Goal: Task Accomplishment & Management: Complete application form

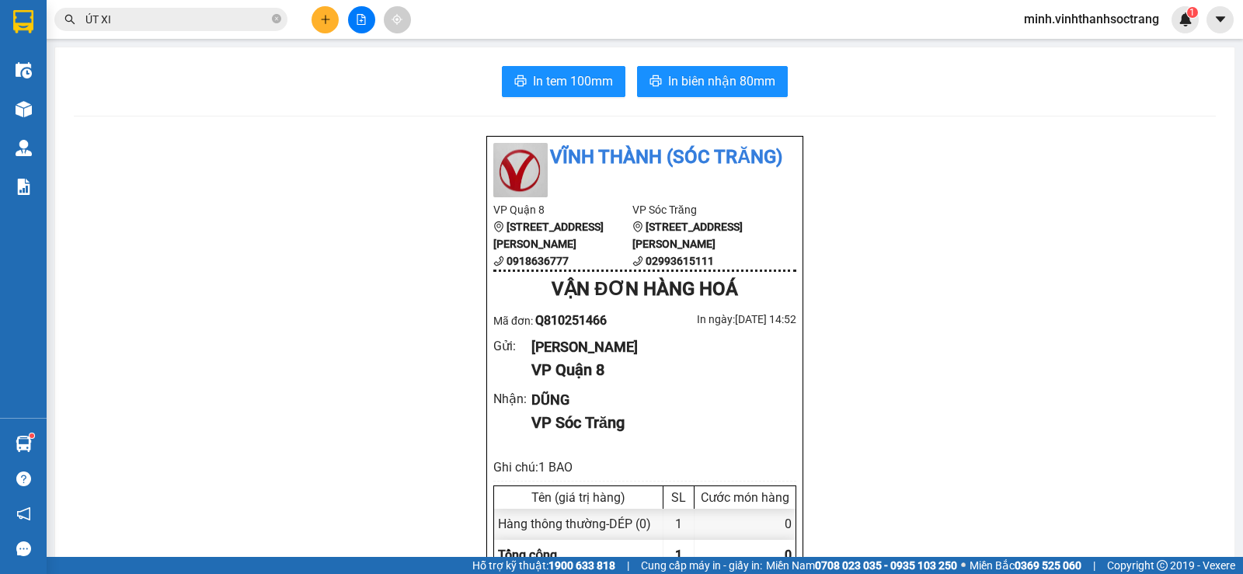
click at [316, 16] on button at bounding box center [325, 19] width 27 height 27
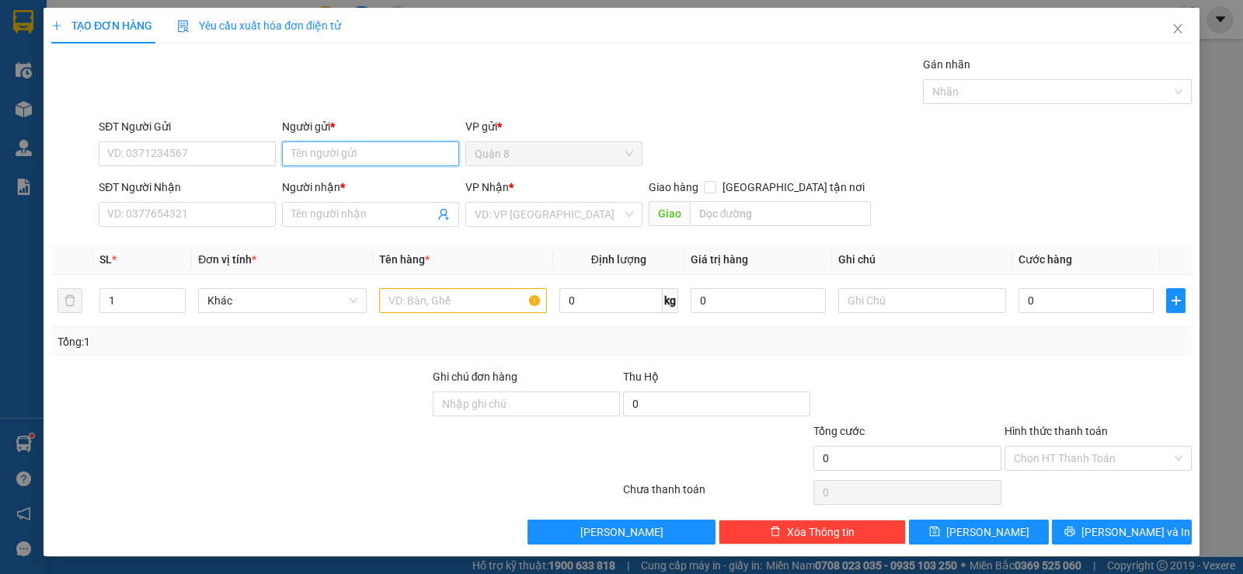
click at [333, 157] on input "Người gửi *" at bounding box center [370, 153] width 177 height 25
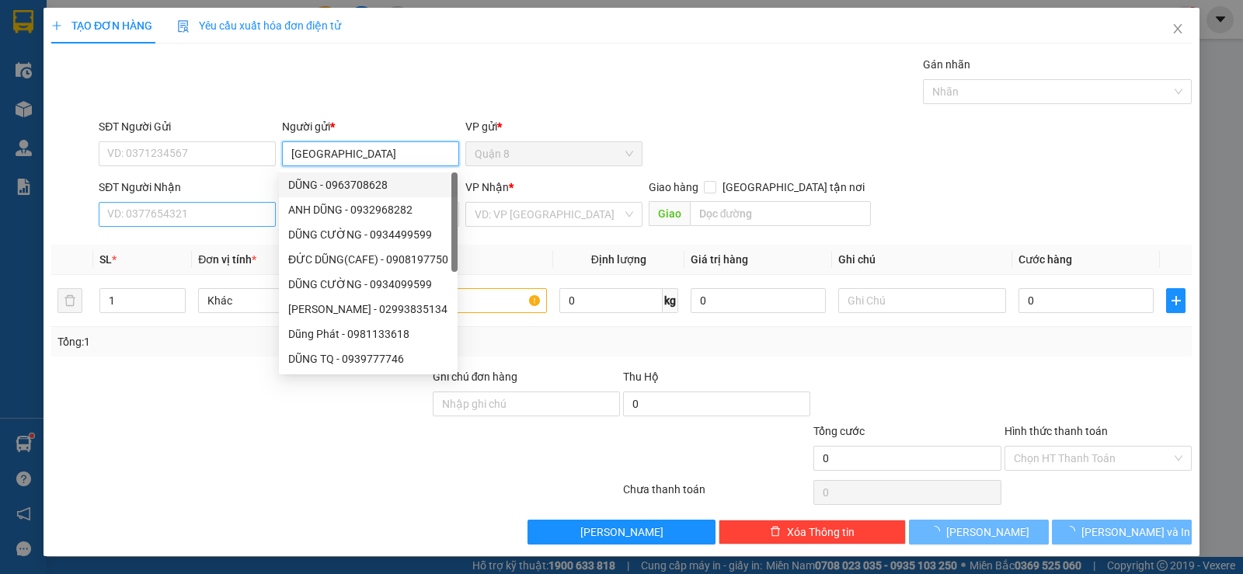
type input "[GEOGRAPHIC_DATA]"
click at [226, 211] on input "SĐT Người Nhận" at bounding box center [187, 214] width 177 height 25
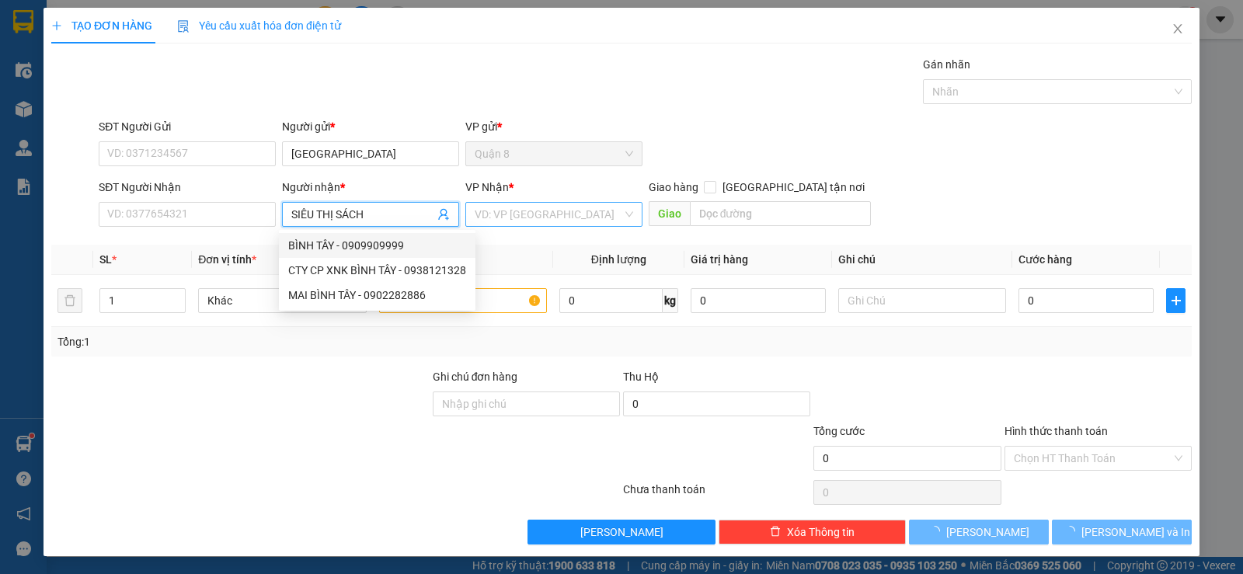
type input "SIÊU THỊ SÁCH"
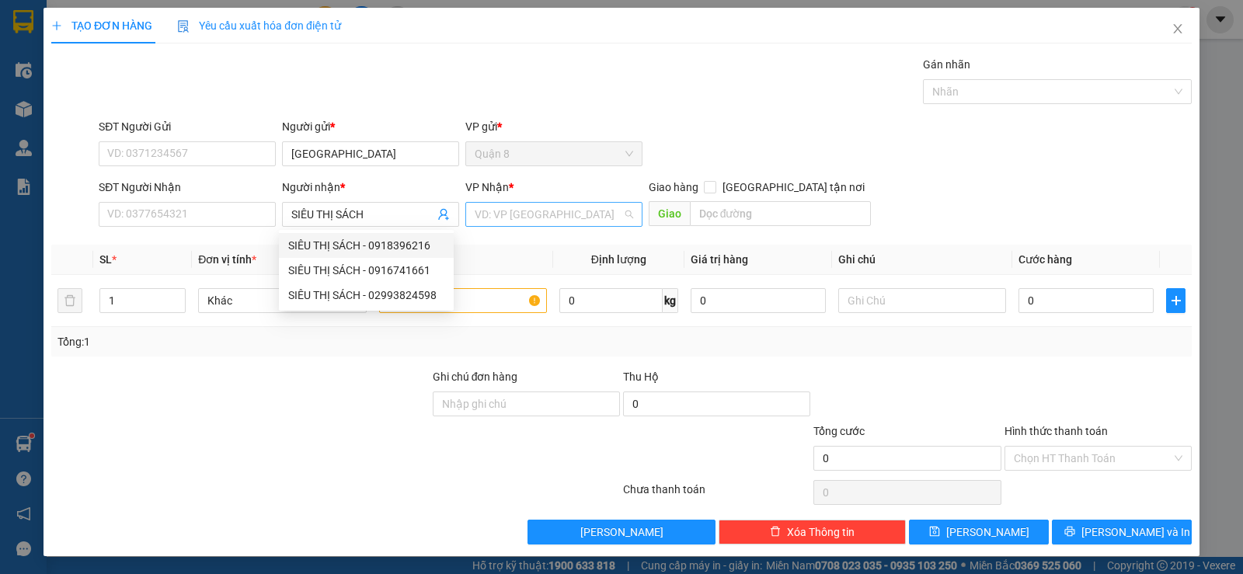
click at [541, 214] on input "search" at bounding box center [549, 214] width 148 height 23
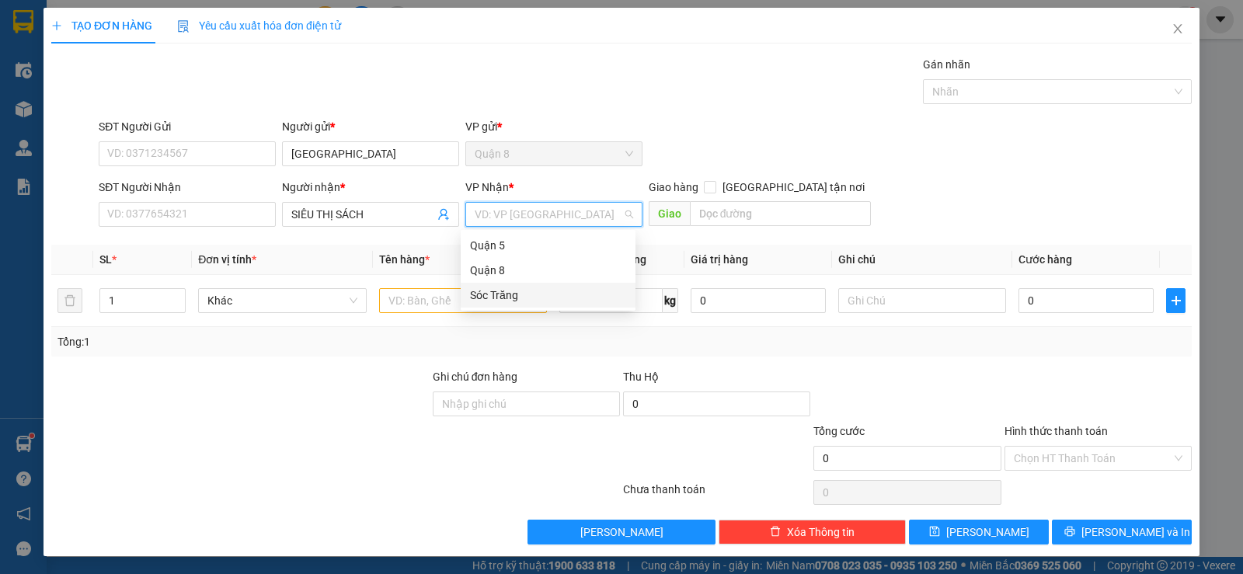
click at [514, 289] on div "Sóc Trăng" at bounding box center [548, 295] width 156 height 17
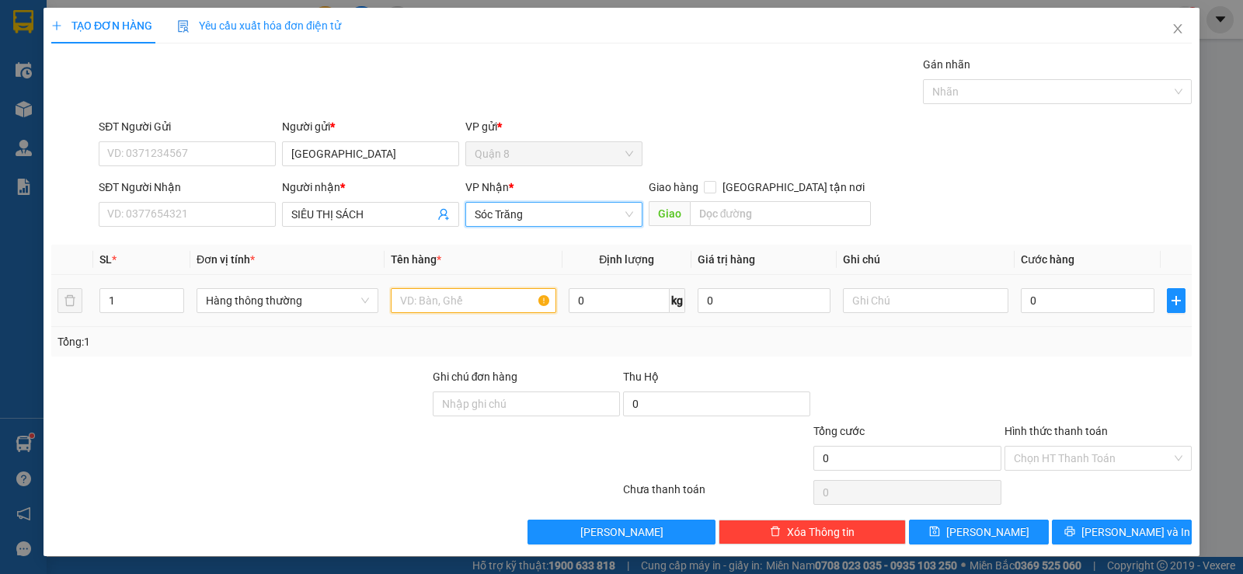
click at [409, 306] on input "text" at bounding box center [473, 300] width 165 height 25
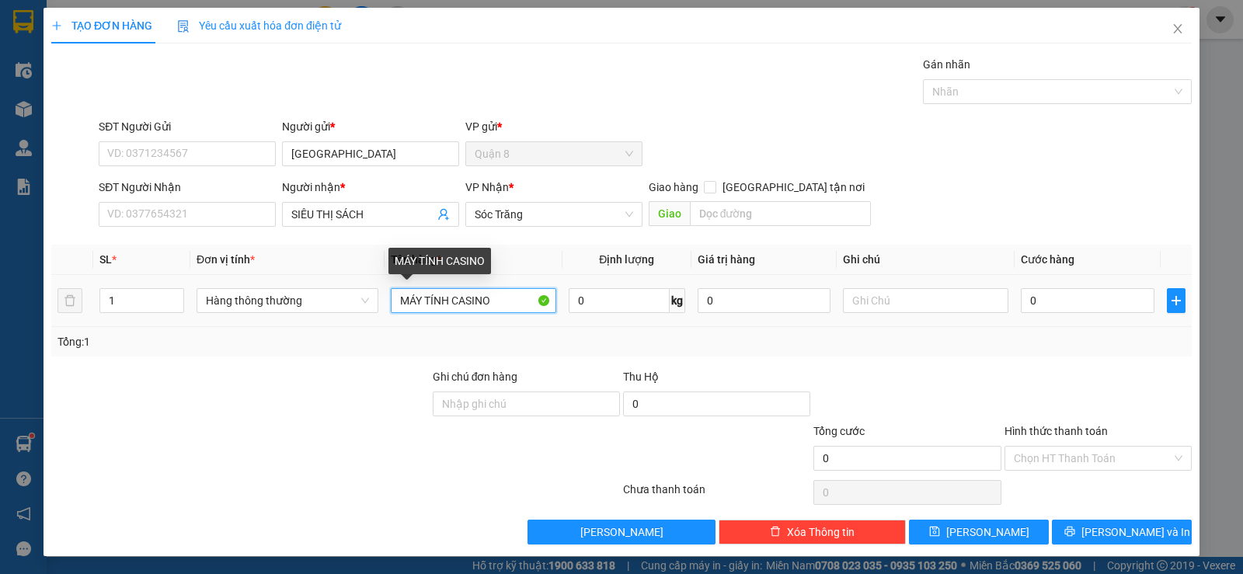
type input "MÁY TÍNH CASINO"
type input "20"
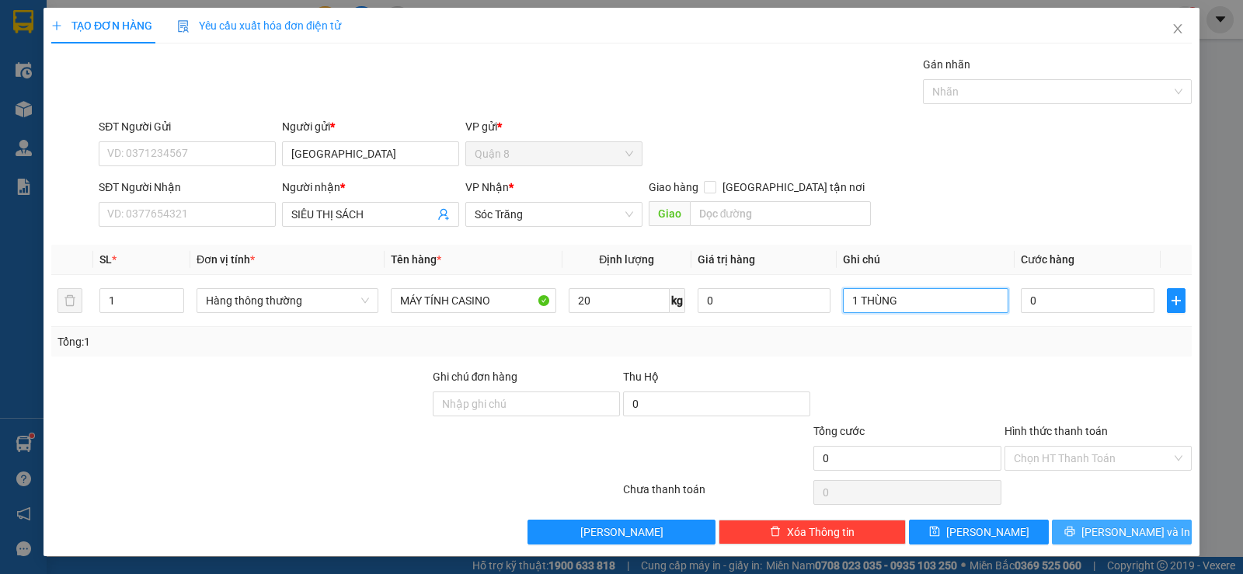
type input "1 THÙNG"
click at [1138, 531] on span "[PERSON_NAME] và In" at bounding box center [1136, 532] width 109 height 17
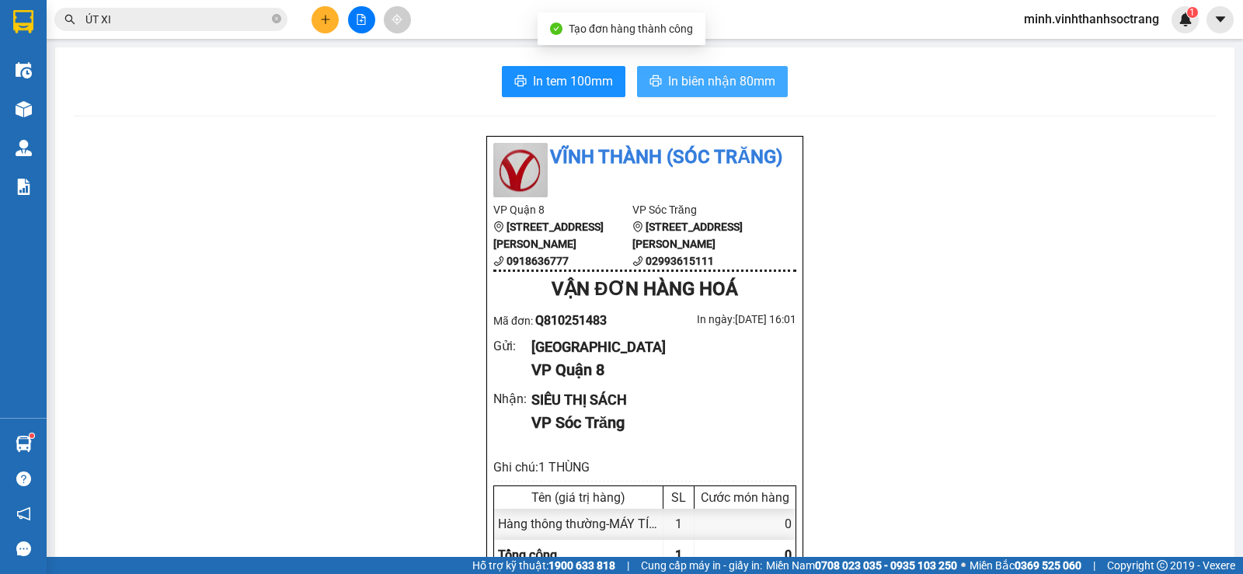
click at [761, 68] on button "In biên nhận 80mm" at bounding box center [712, 81] width 151 height 31
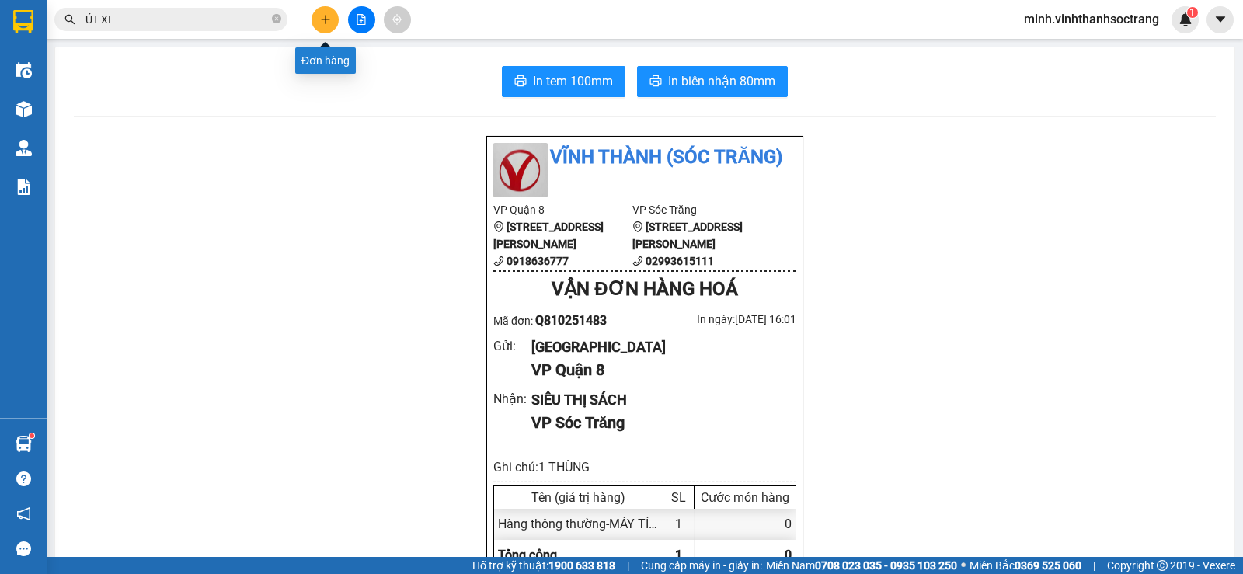
click at [320, 24] on icon "plus" at bounding box center [325, 19] width 11 height 11
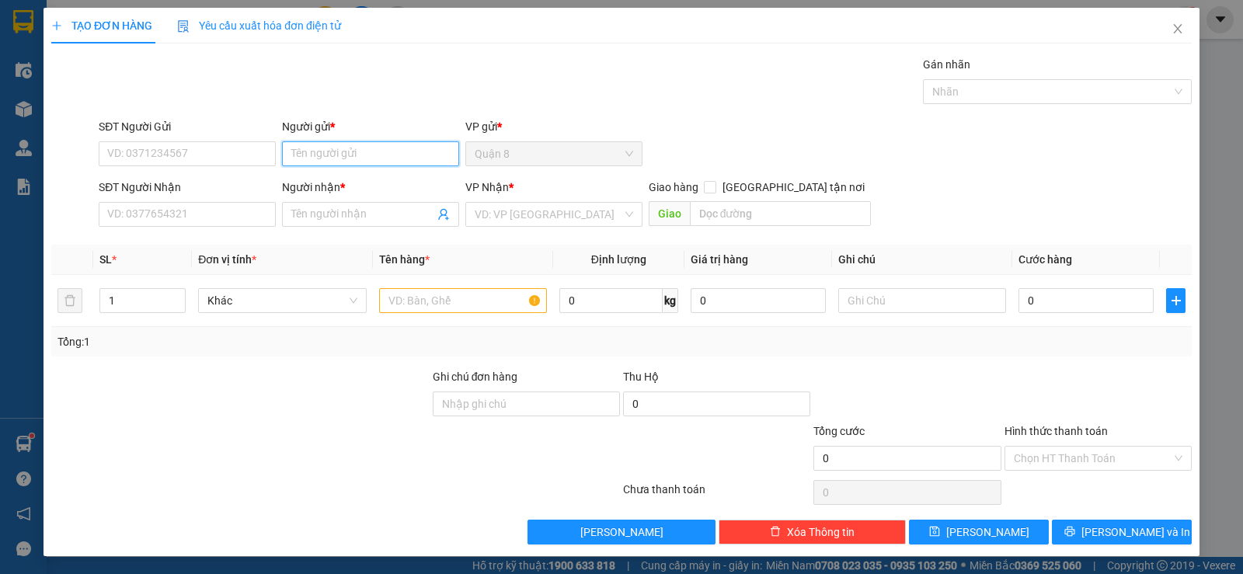
click at [309, 155] on input "Người gửi *" at bounding box center [370, 153] width 177 height 25
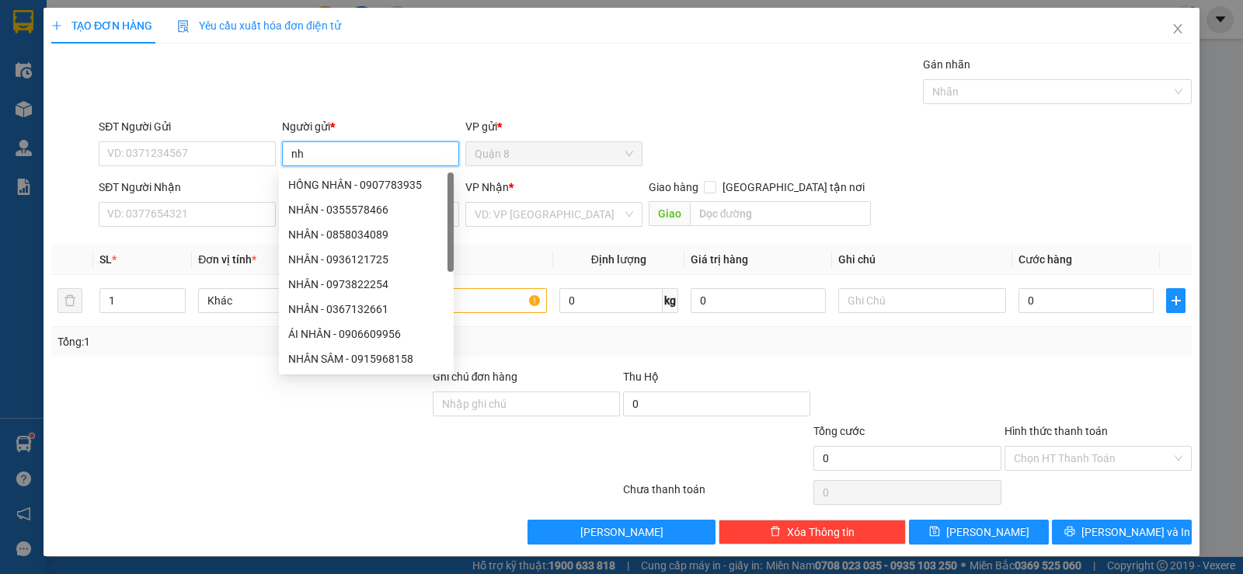
type input "n"
type input "NHÂN"
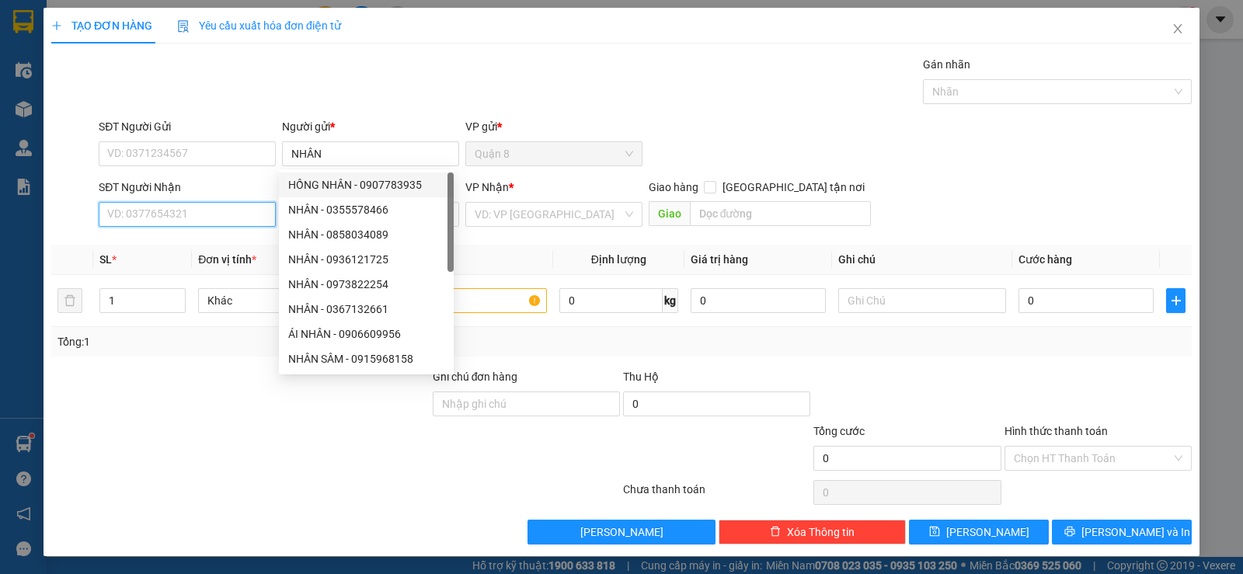
click at [196, 214] on input "SĐT Người Nhận" at bounding box center [187, 214] width 177 height 25
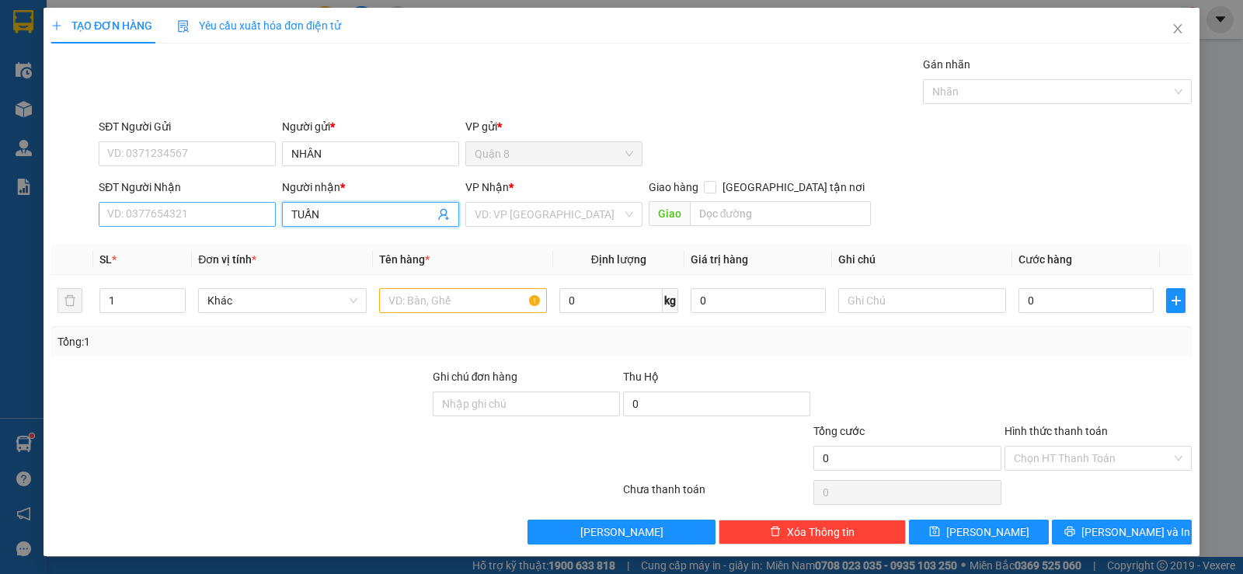
type input "TUẤN"
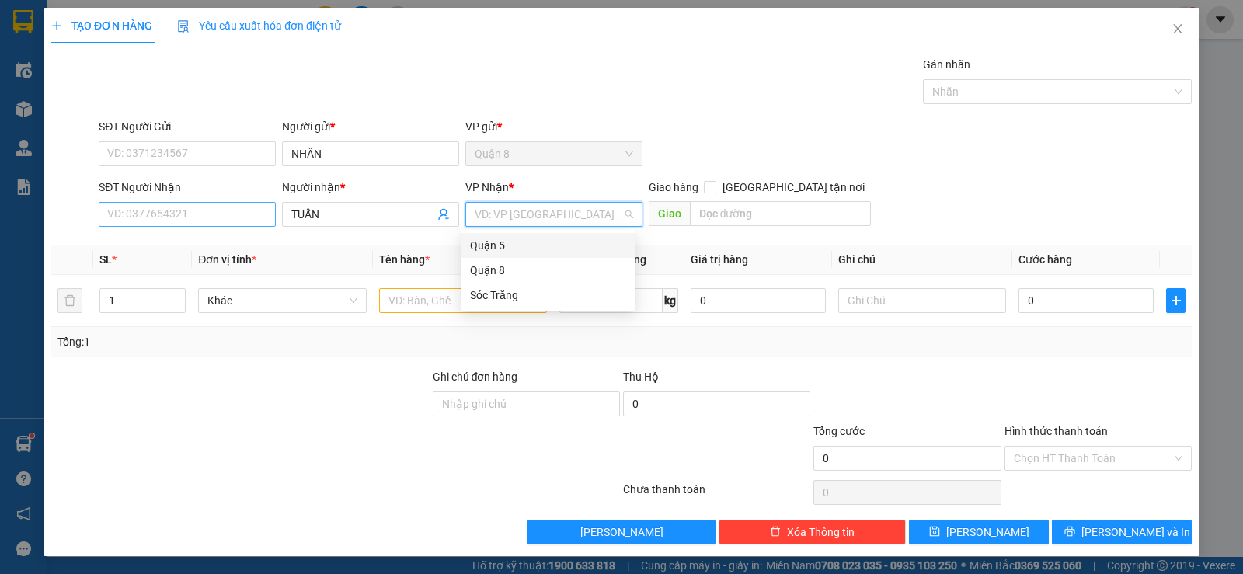
type input "7"
type input "60"
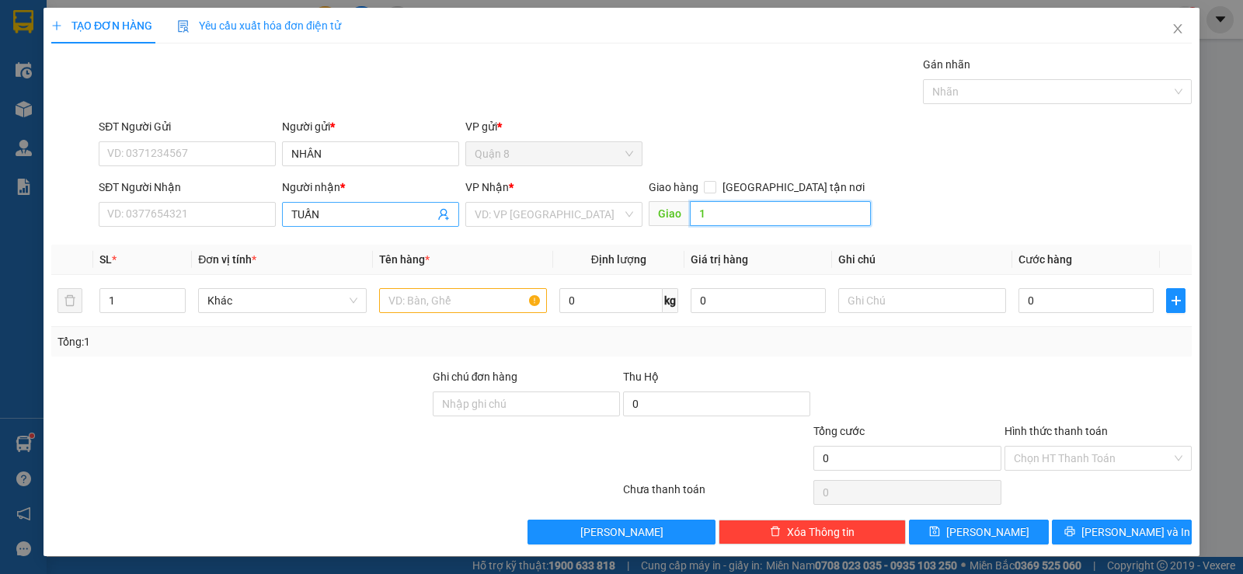
type input "1"
click at [442, 302] on input "text" at bounding box center [463, 300] width 168 height 25
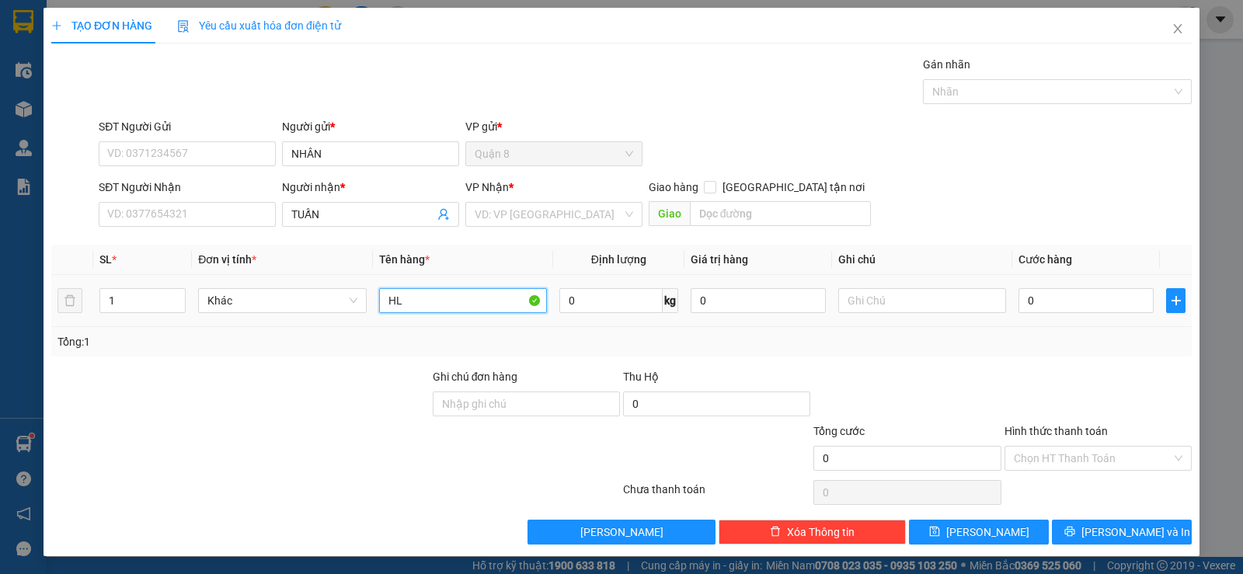
type input "HL"
type input "60"
type input "1 THÙNG"
drag, startPoint x: 465, startPoint y: 308, endPoint x: 1086, endPoint y: 539, distance: 662.3
click at [1086, 539] on button "[PERSON_NAME] và In" at bounding box center [1122, 532] width 140 height 25
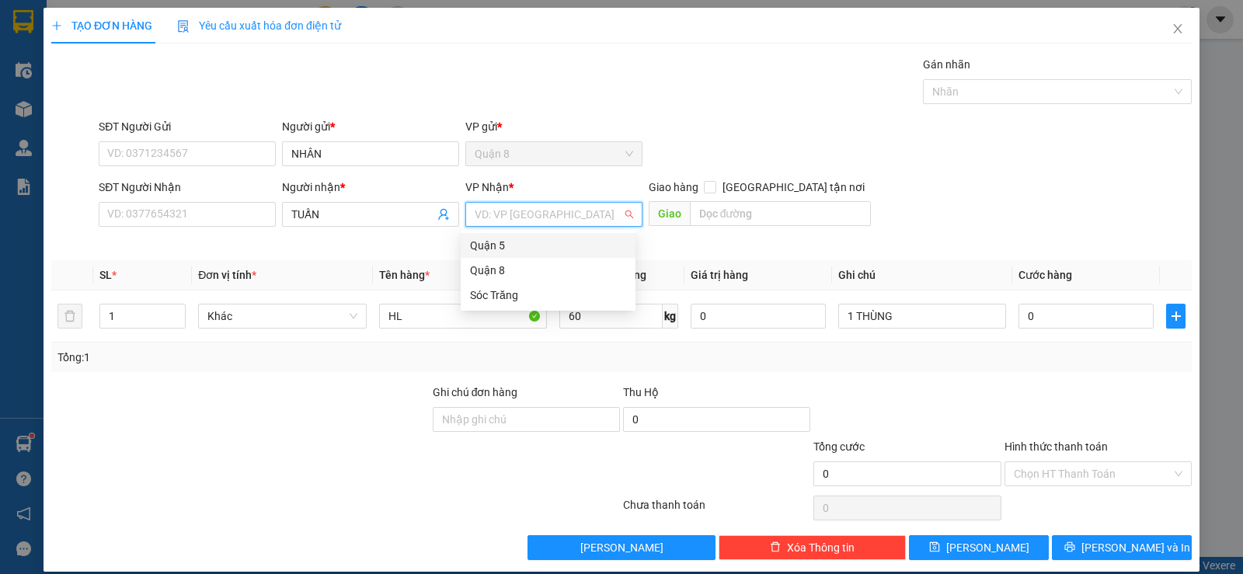
click at [563, 218] on input "search" at bounding box center [549, 214] width 148 height 23
click at [545, 290] on div "Sóc Trăng" at bounding box center [548, 295] width 156 height 17
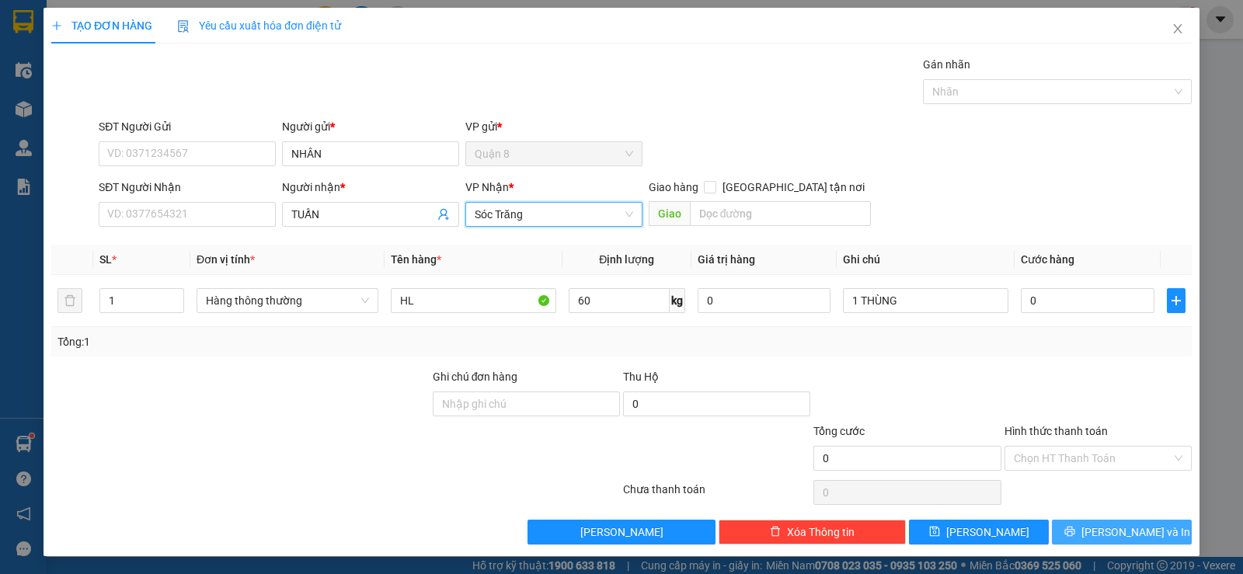
click at [1062, 528] on button "[PERSON_NAME] và In" at bounding box center [1122, 532] width 140 height 25
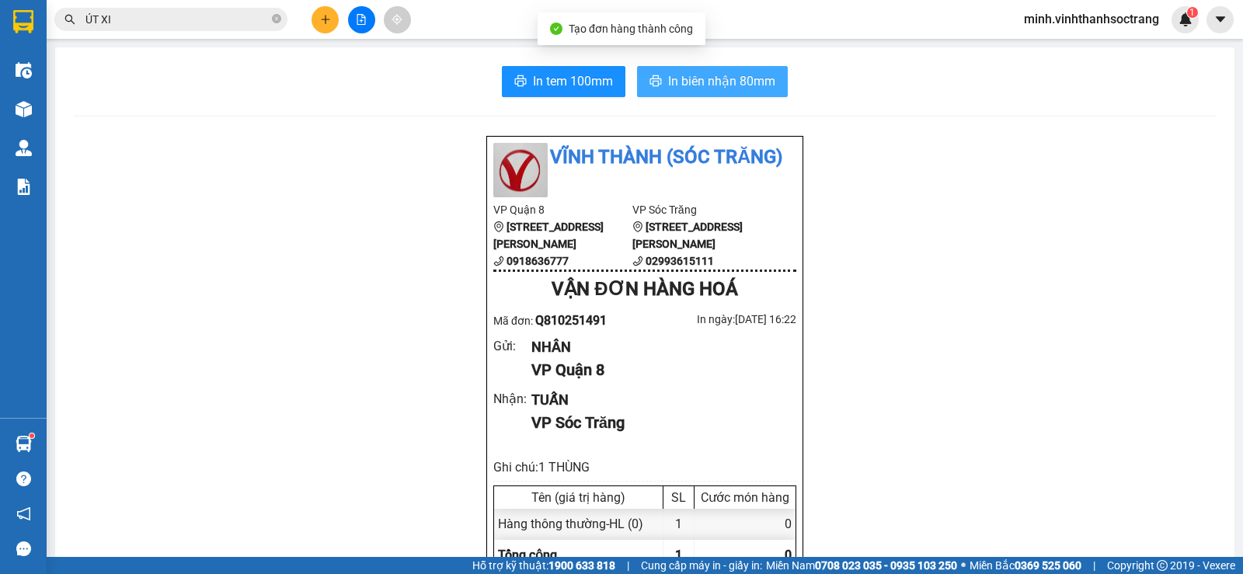
click at [719, 96] on button "In biên nhận 80mm" at bounding box center [712, 81] width 151 height 31
click at [719, 85] on span "In biên nhận 80mm" at bounding box center [721, 80] width 107 height 19
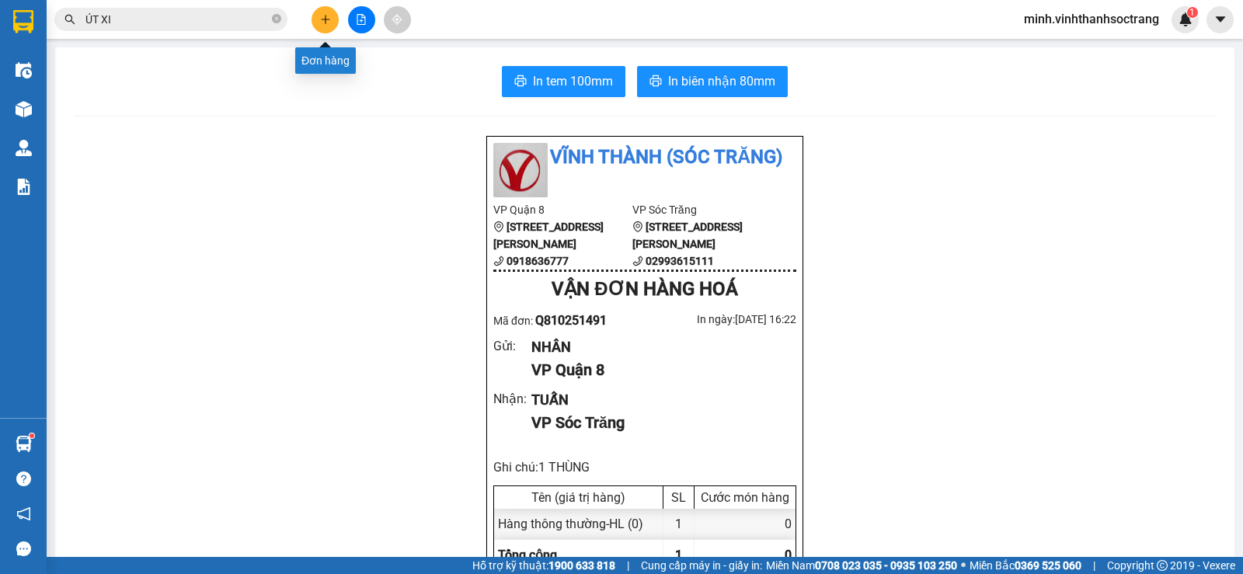
click at [320, 12] on button at bounding box center [325, 19] width 27 height 27
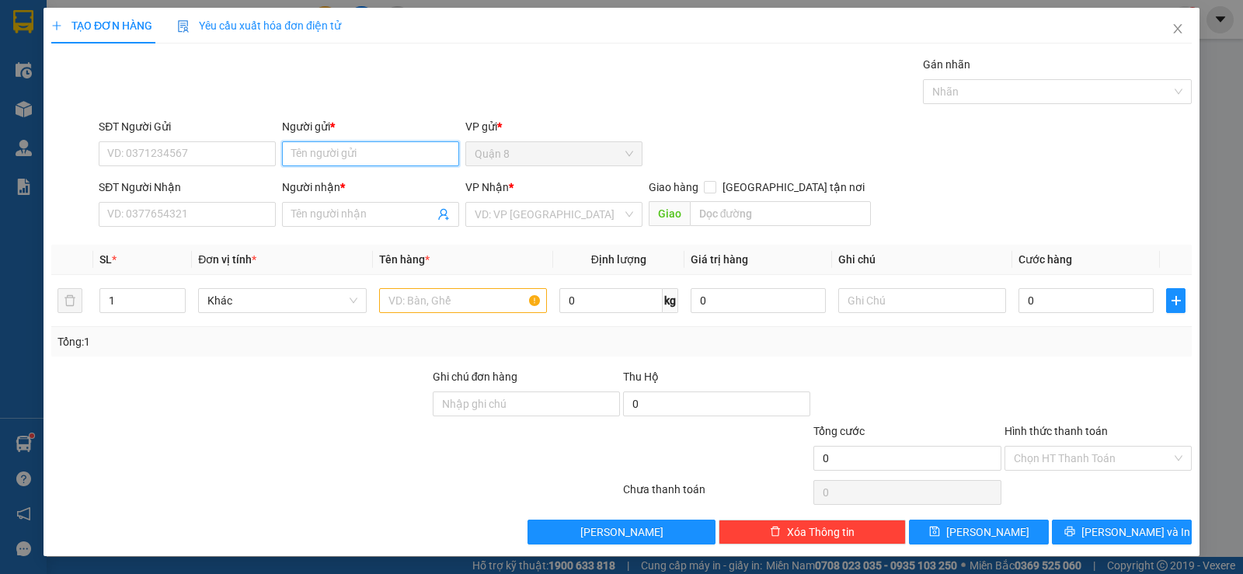
click at [382, 152] on input "Người gửi *" at bounding box center [370, 153] width 177 height 25
type input "THUÝ LẾN"
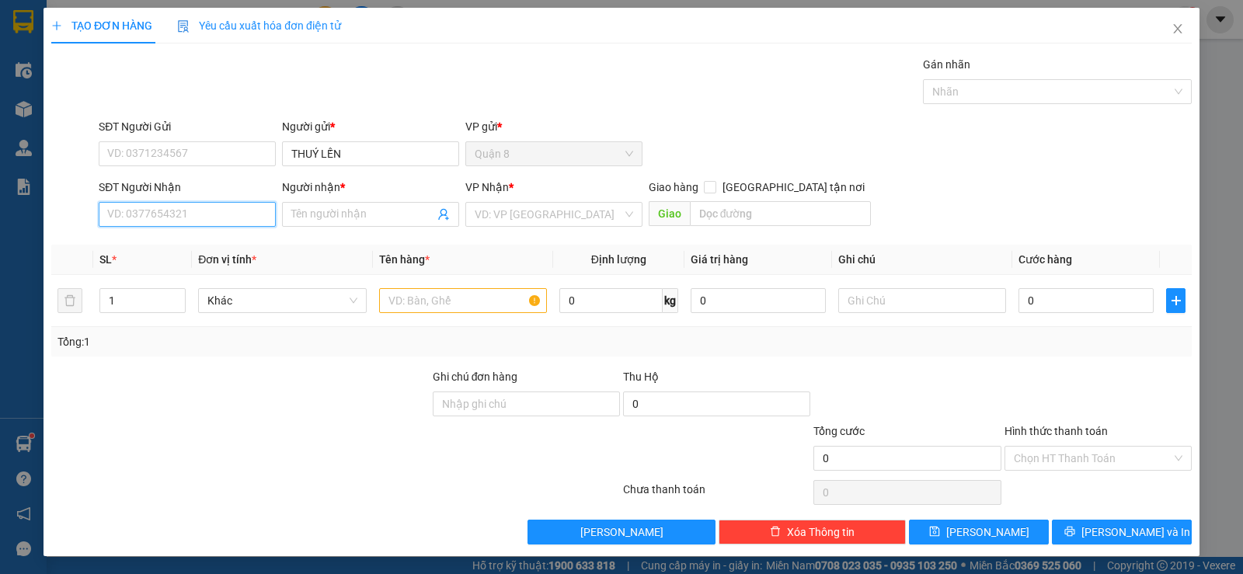
click at [232, 217] on input "SĐT Người Nhận" at bounding box center [187, 214] width 177 height 25
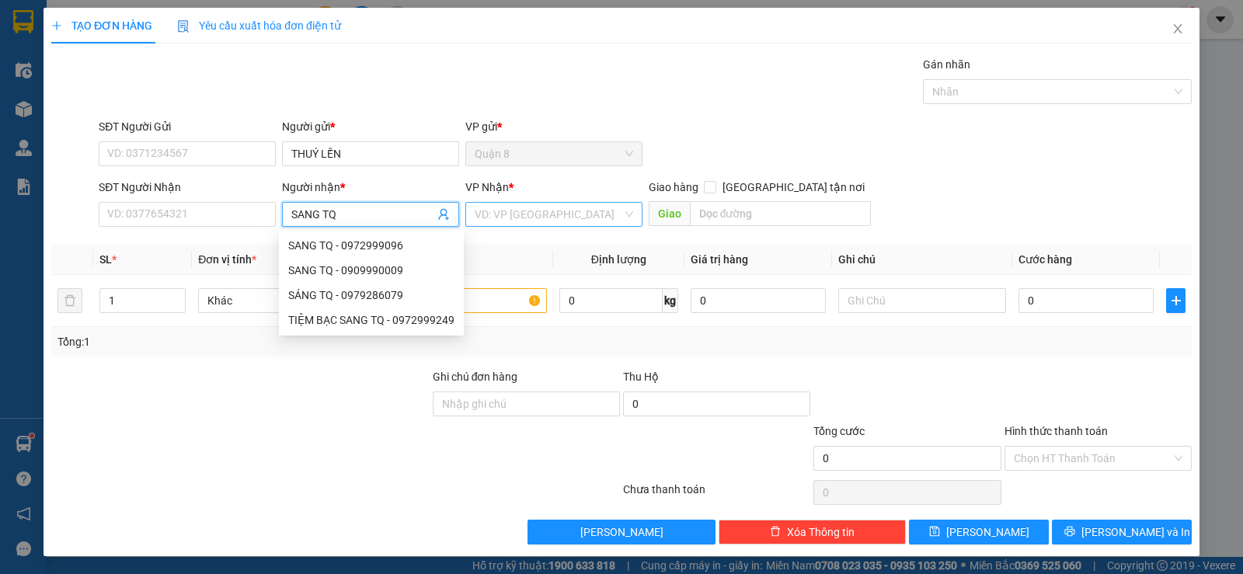
type input "SANG TQ"
click at [545, 209] on input "search" at bounding box center [549, 214] width 148 height 23
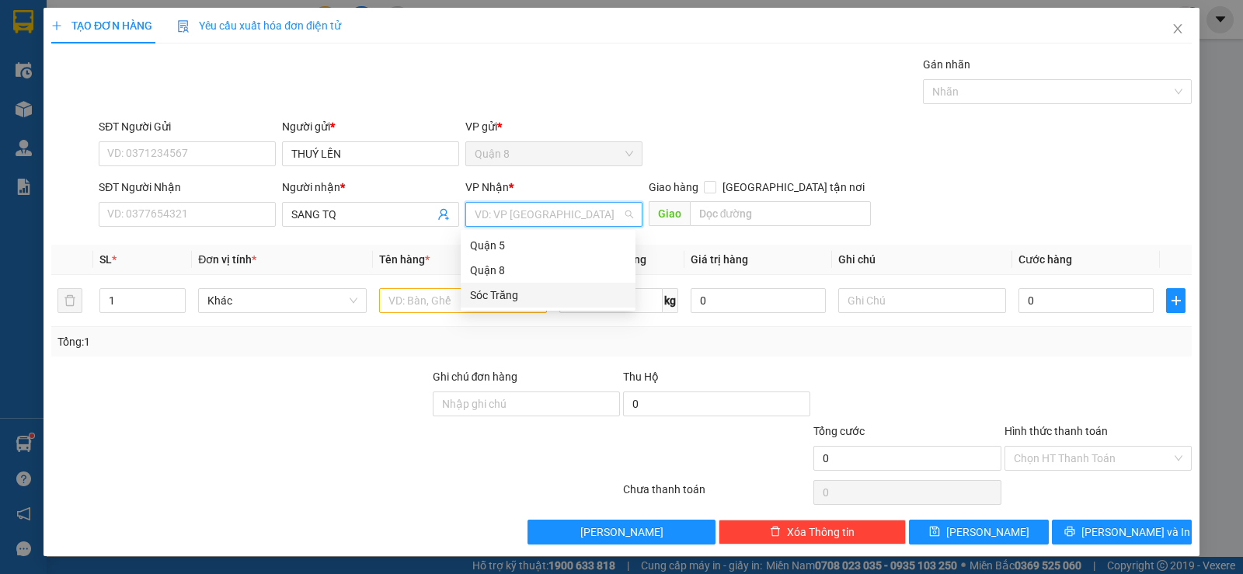
click at [504, 294] on div "Sóc Trăng" at bounding box center [548, 295] width 156 height 17
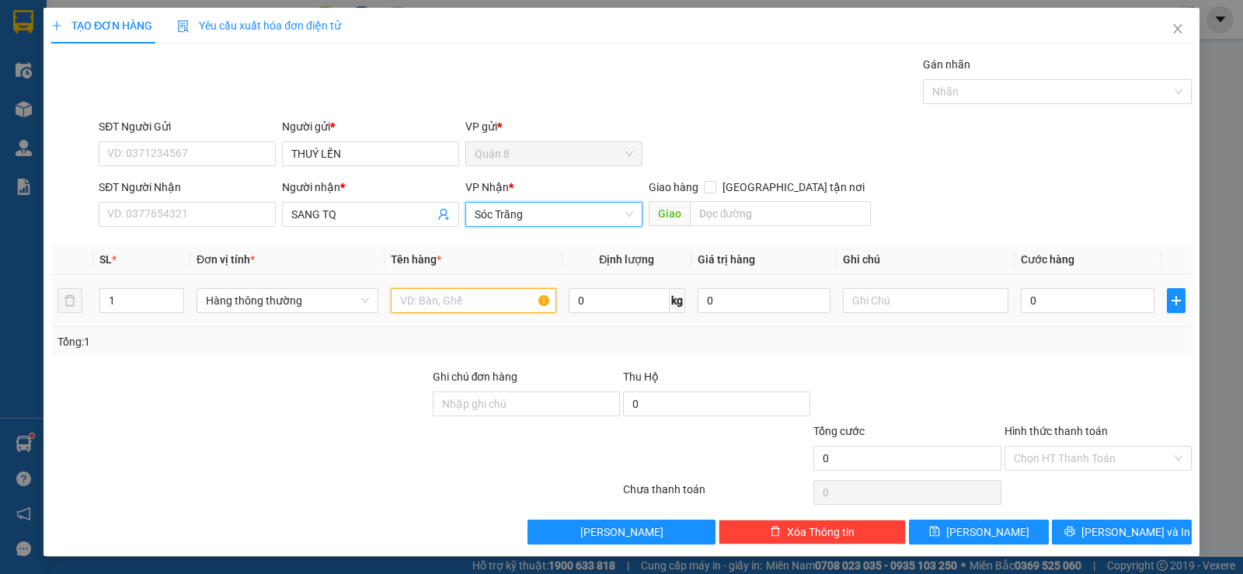
click at [484, 310] on input "text" at bounding box center [473, 300] width 165 height 25
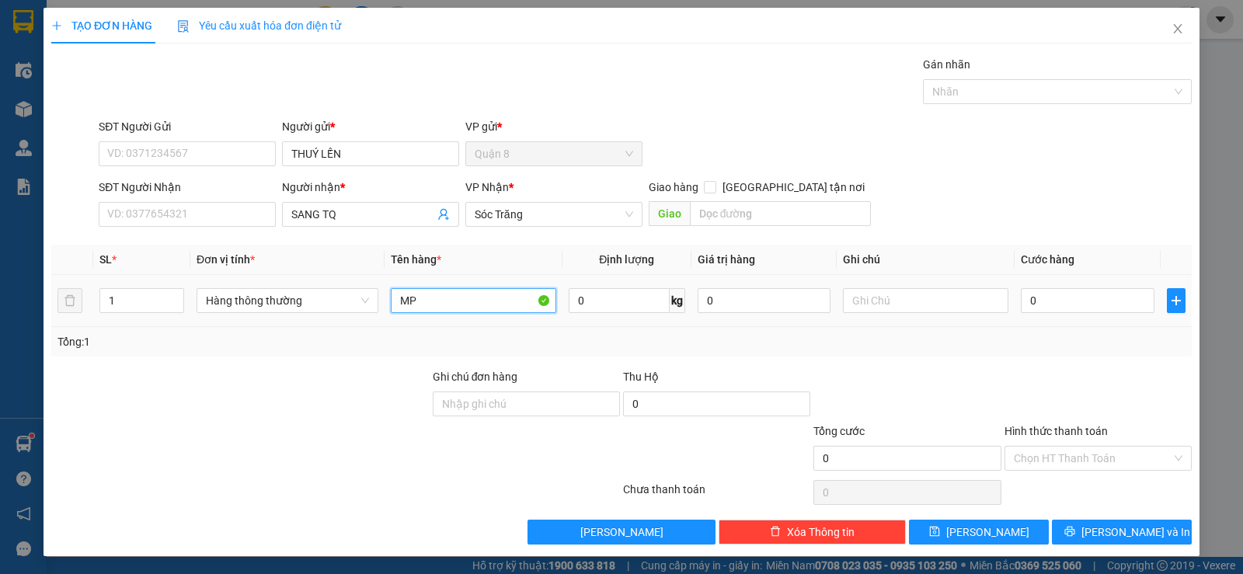
type input "MP"
type input "30"
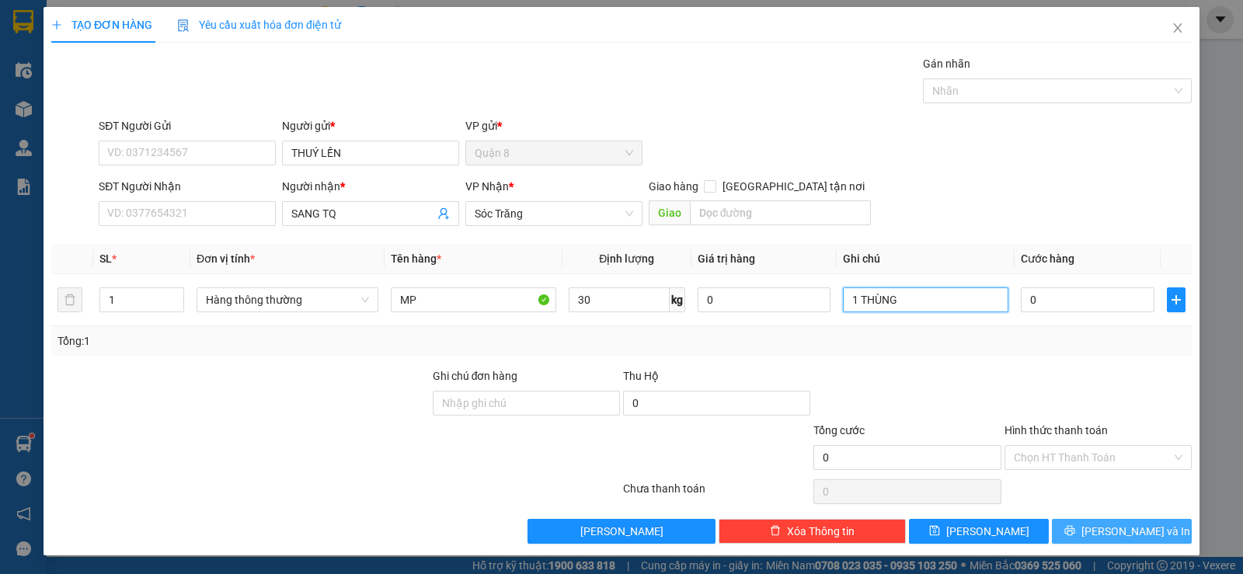
type input "1 THÙNG"
click at [1106, 528] on span "[PERSON_NAME] và In" at bounding box center [1136, 531] width 109 height 17
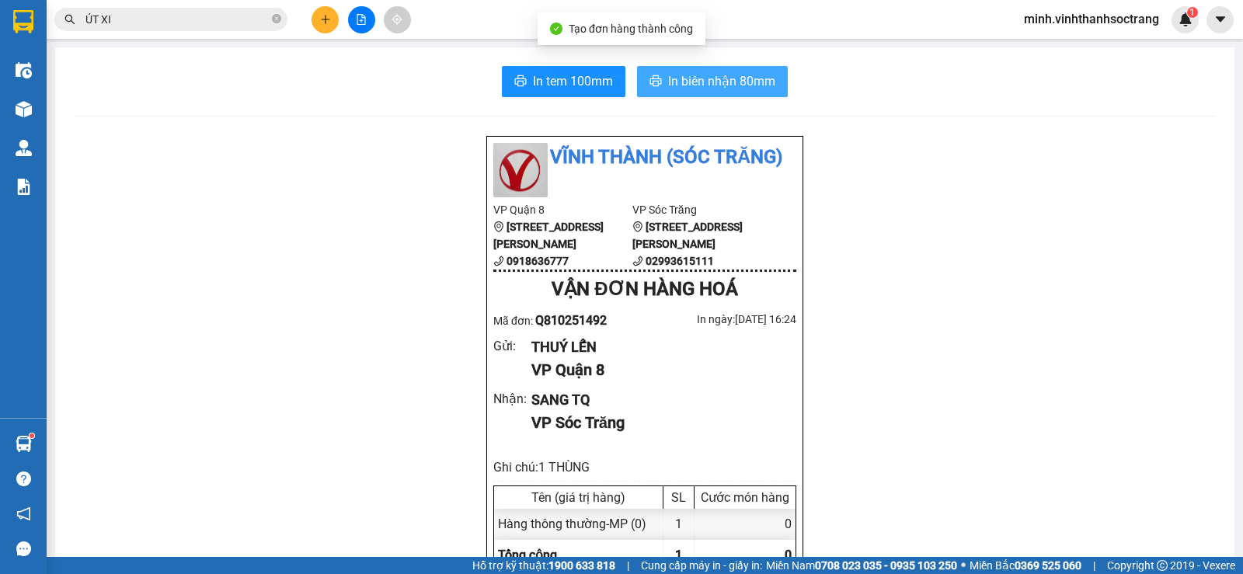
click at [736, 84] on span "In biên nhận 80mm" at bounding box center [721, 80] width 107 height 19
